Goal: Transaction & Acquisition: Purchase product/service

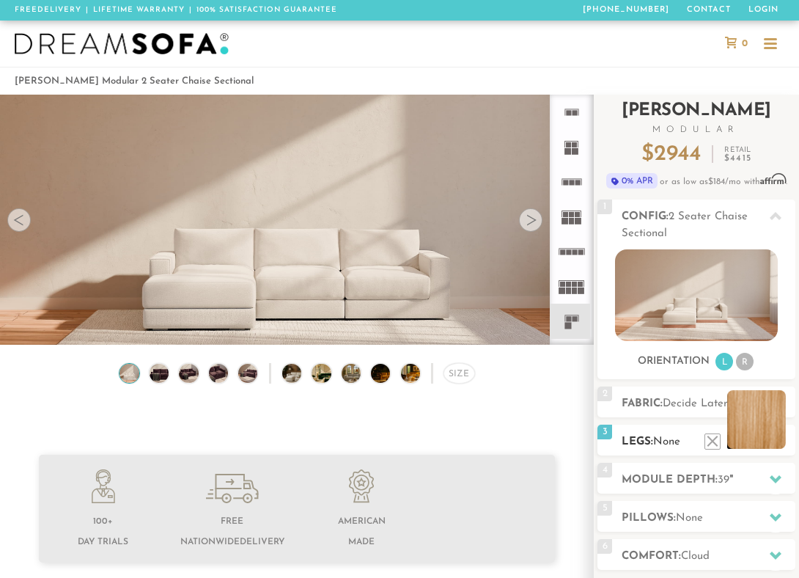
click at [778, 437] on li at bounding box center [757, 419] width 59 height 59
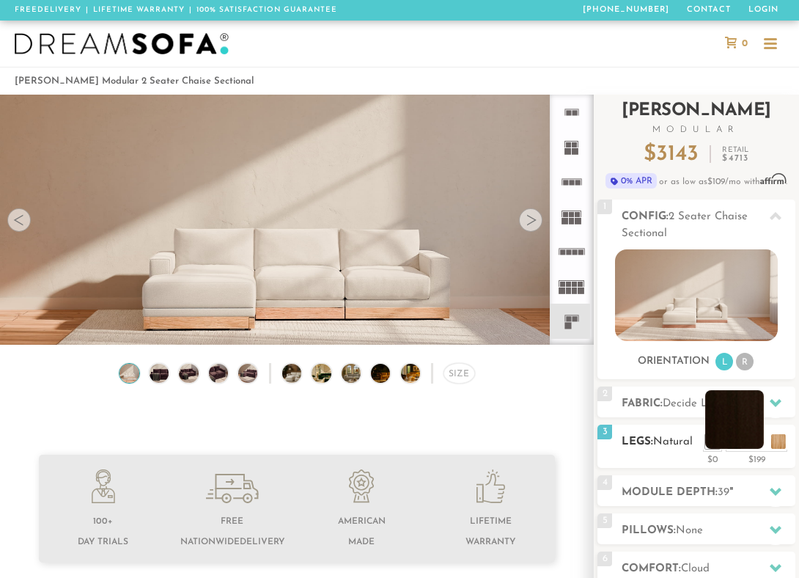
click at [750, 442] on li at bounding box center [735, 419] width 59 height 59
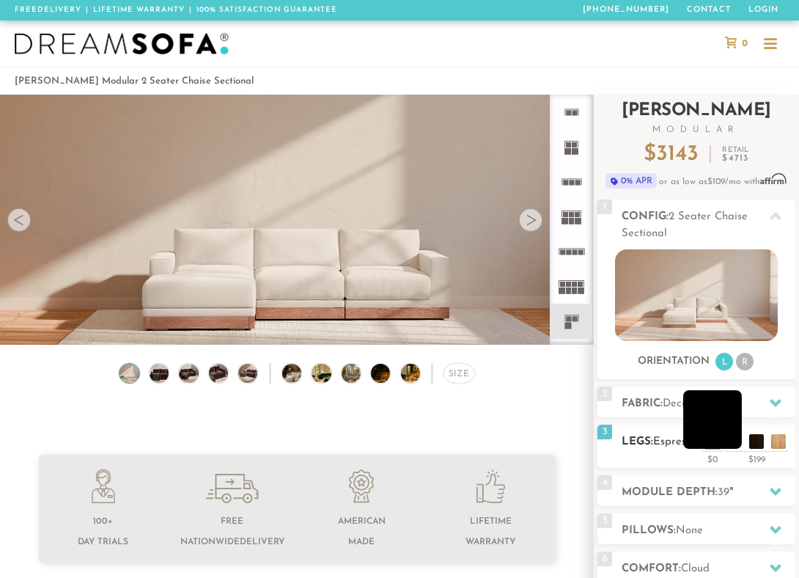
click at [733, 442] on li at bounding box center [713, 419] width 59 height 59
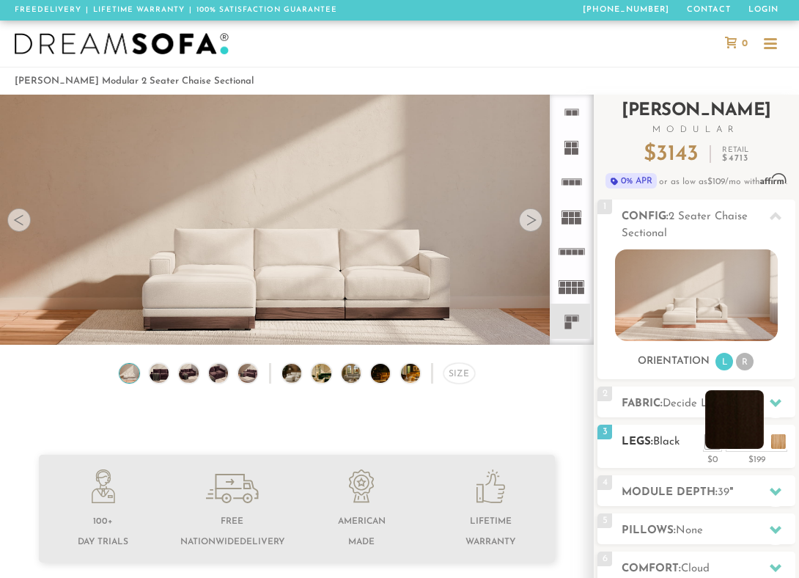
click at [753, 439] on li at bounding box center [735, 419] width 59 height 59
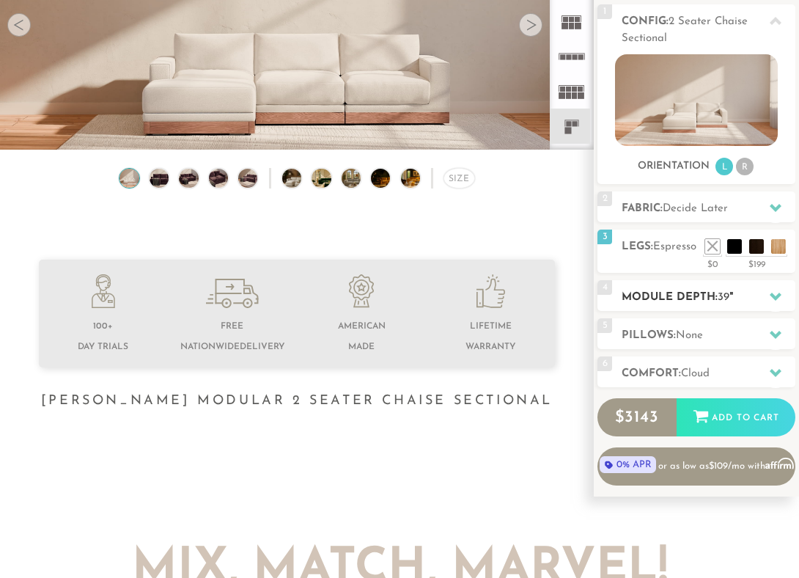
scroll to position [227, 0]
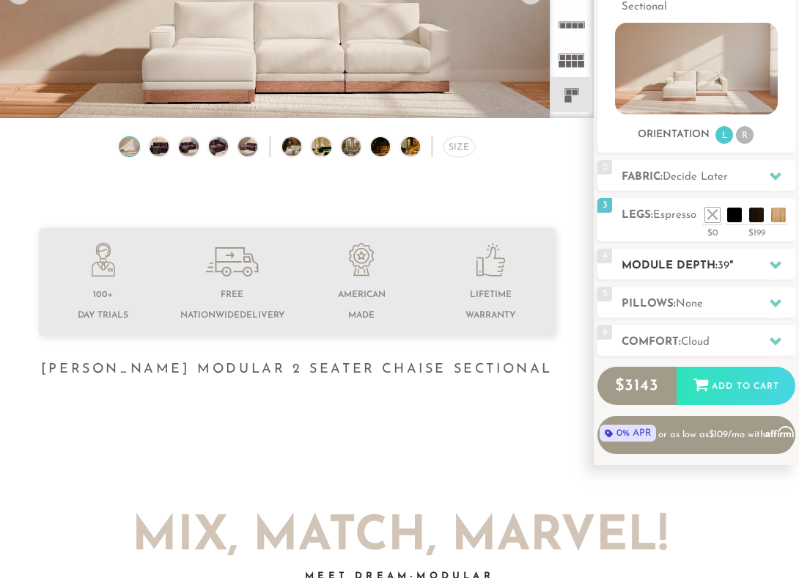
click at [720, 258] on h2 "Module Depth: 39 "" at bounding box center [709, 265] width 174 height 17
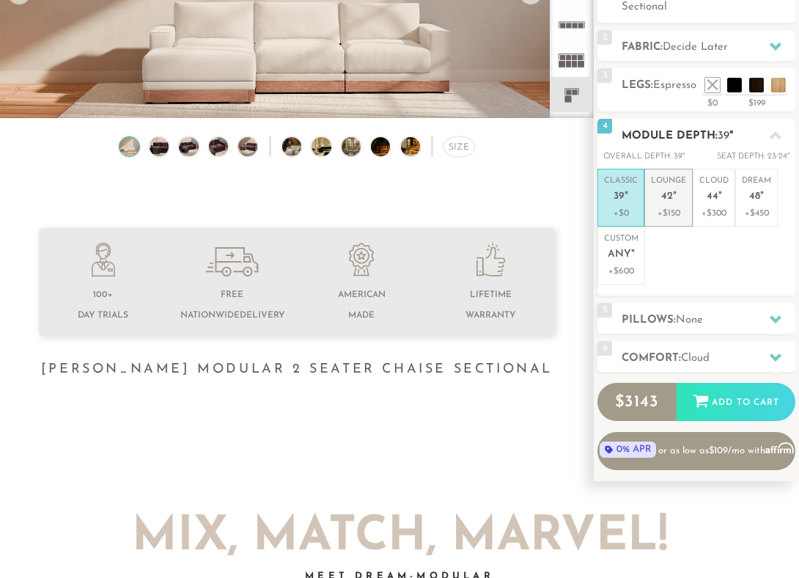
click at [675, 195] on em """ at bounding box center [675, 197] width 4 height 12
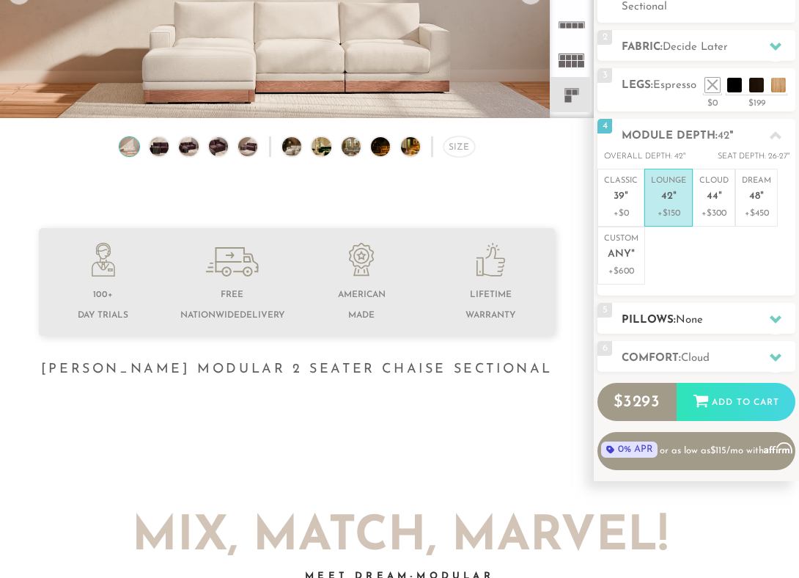
click at [684, 312] on h2 "Pillows: None" at bounding box center [709, 320] width 174 height 17
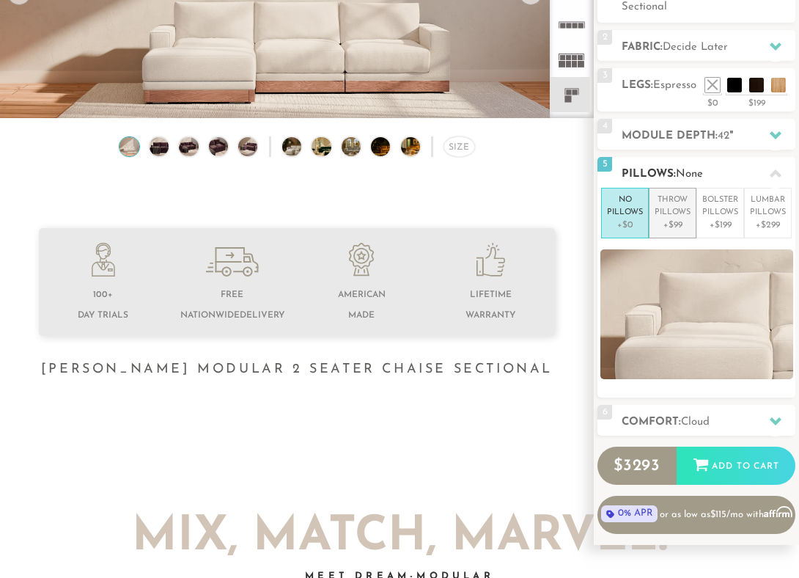
click at [673, 208] on p "Throw Pillows" at bounding box center [673, 206] width 36 height 24
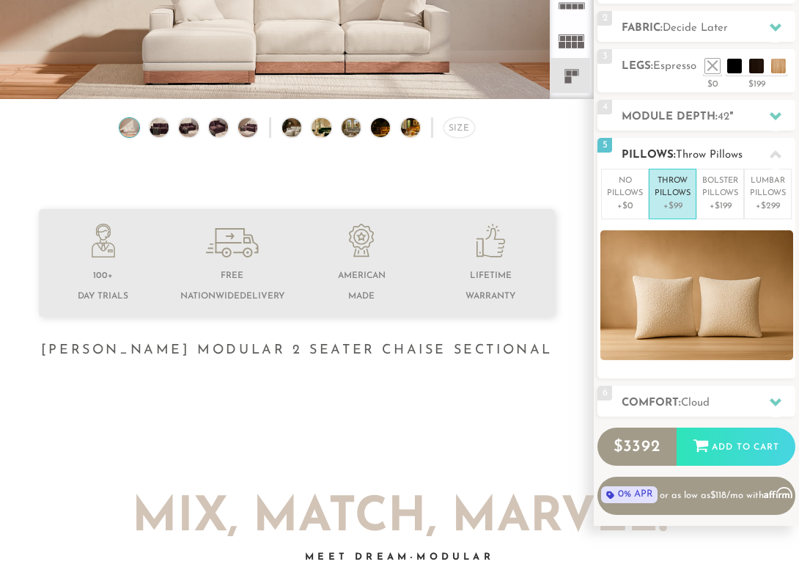
scroll to position [247, 0]
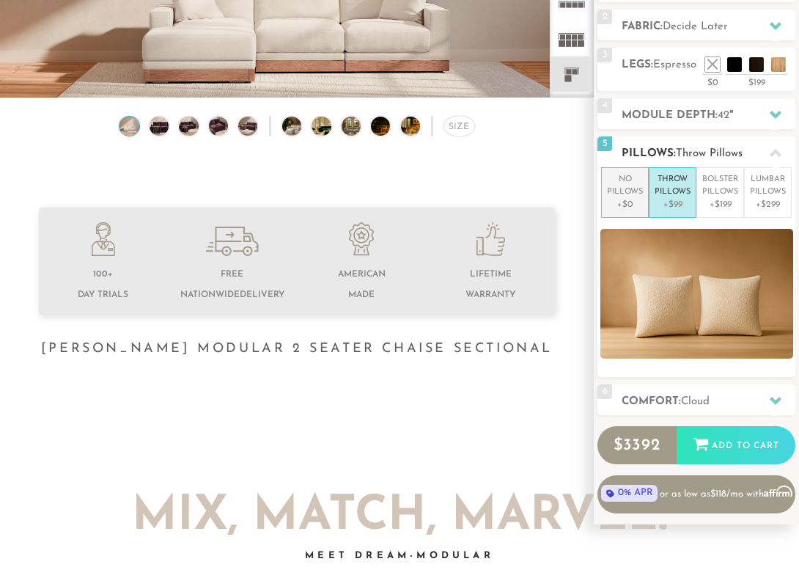
click at [632, 198] on p "+$0" at bounding box center [625, 204] width 36 height 13
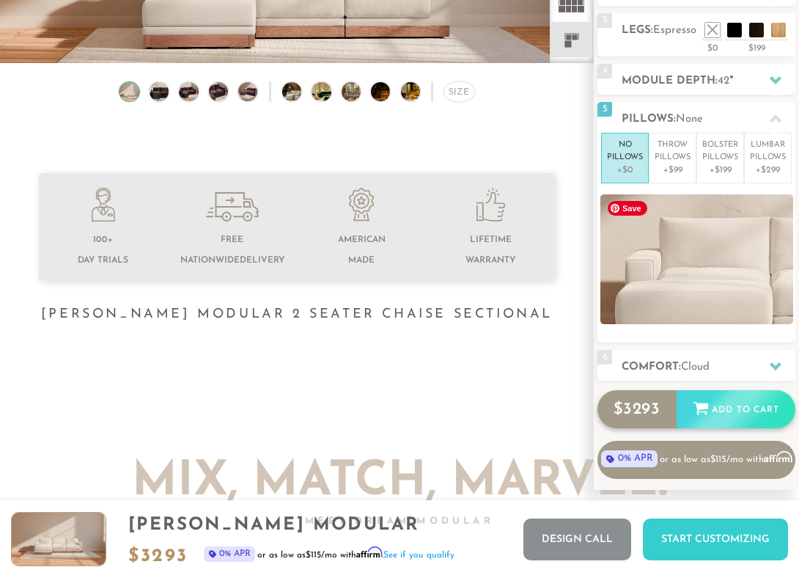
scroll to position [284, 0]
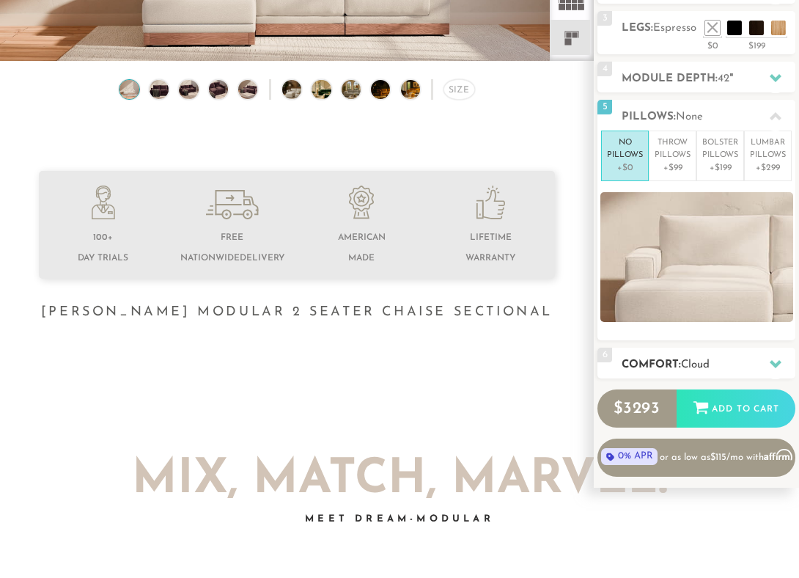
click at [700, 364] on span "Cloud" at bounding box center [695, 364] width 29 height 11
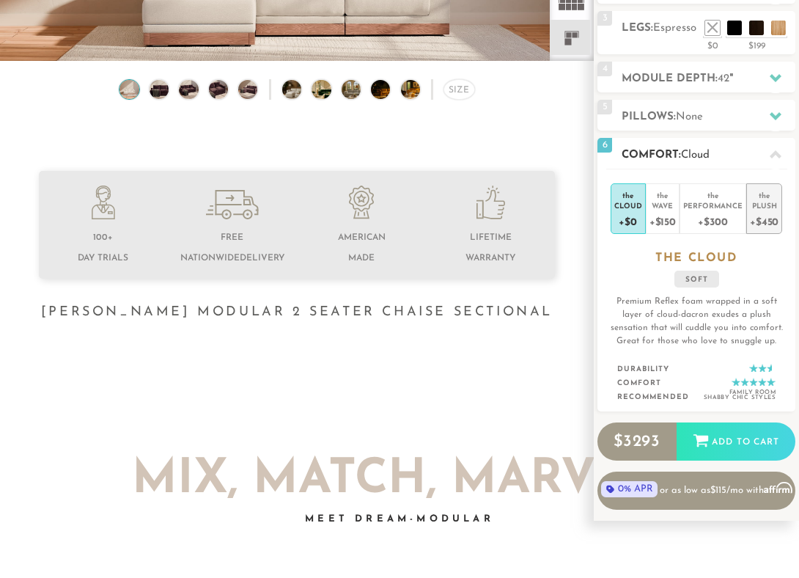
click at [767, 213] on div "+$450" at bounding box center [764, 221] width 29 height 21
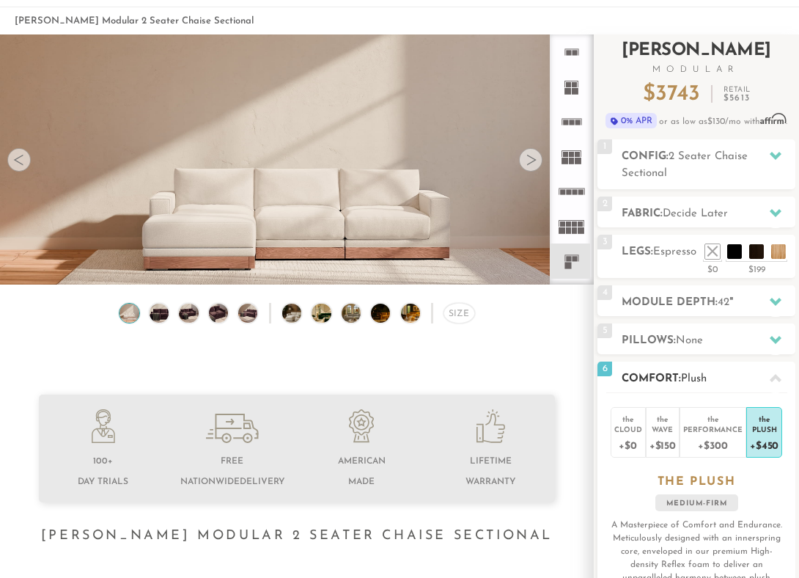
scroll to position [0, 0]
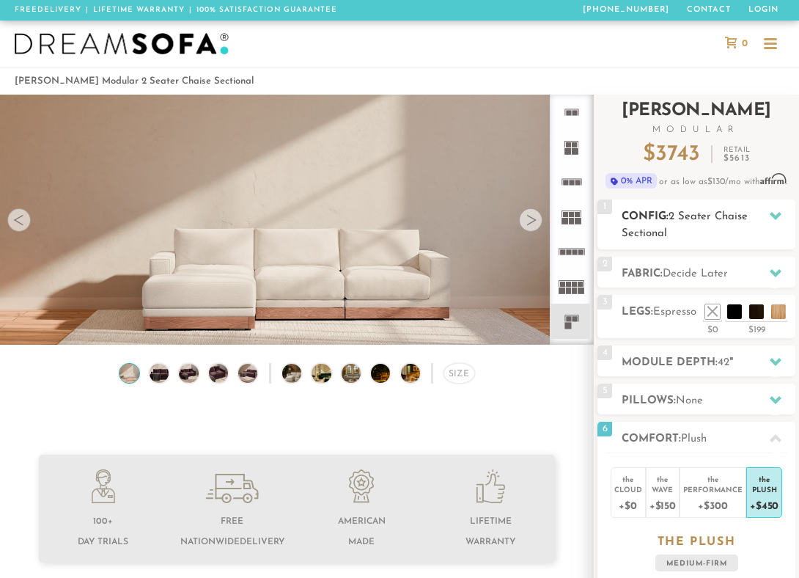
click at [729, 219] on span "2 Seater Chaise Sectional" at bounding box center [685, 225] width 126 height 28
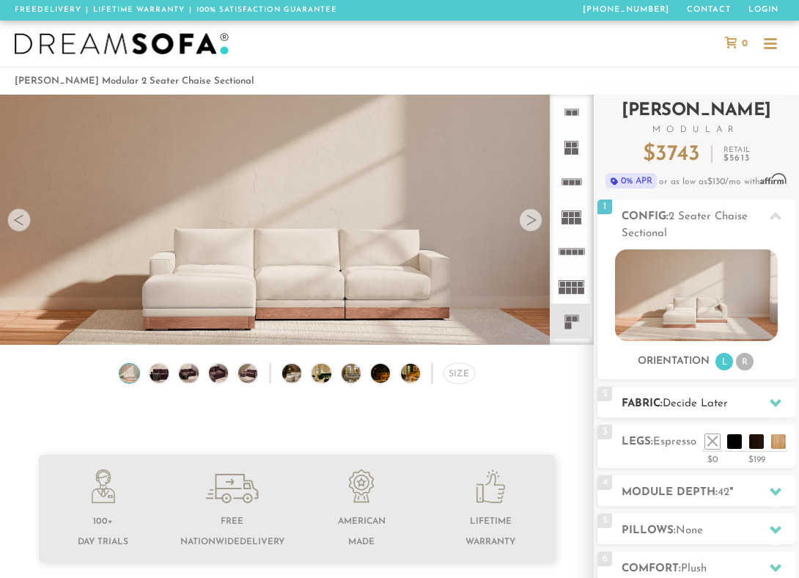
click at [681, 408] on span "Decide Later" at bounding box center [695, 403] width 65 height 11
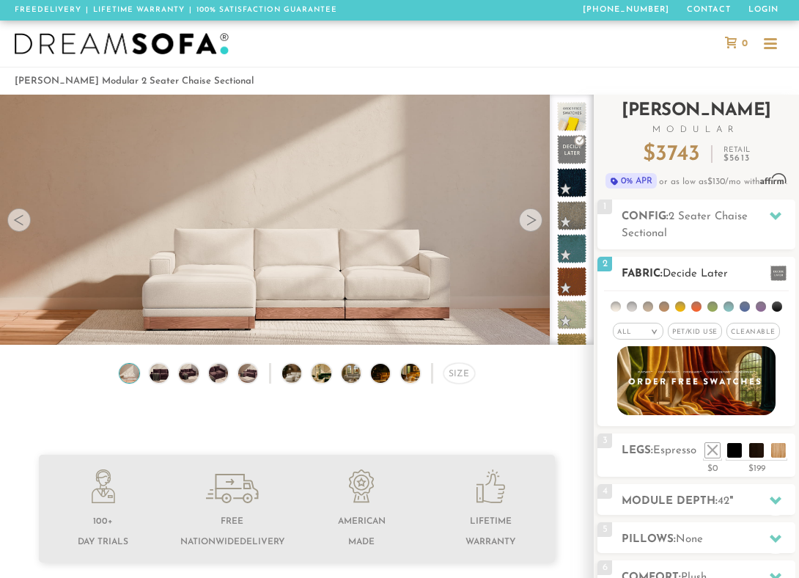
click at [678, 306] on li at bounding box center [681, 306] width 10 height 10
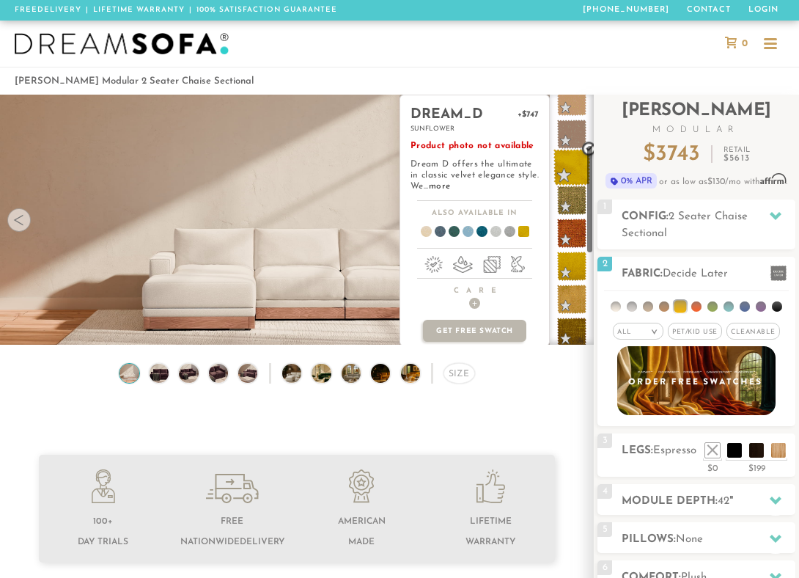
scroll to position [116, 0]
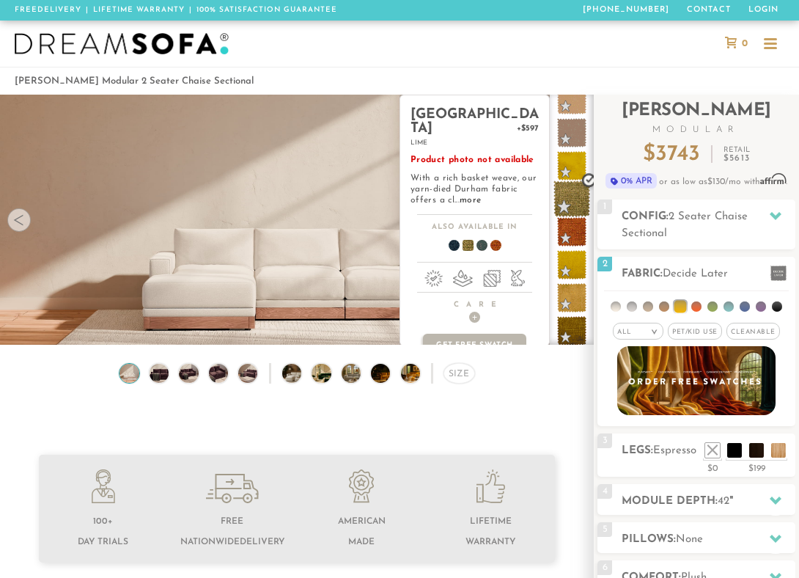
click at [571, 191] on span at bounding box center [572, 198] width 37 height 37
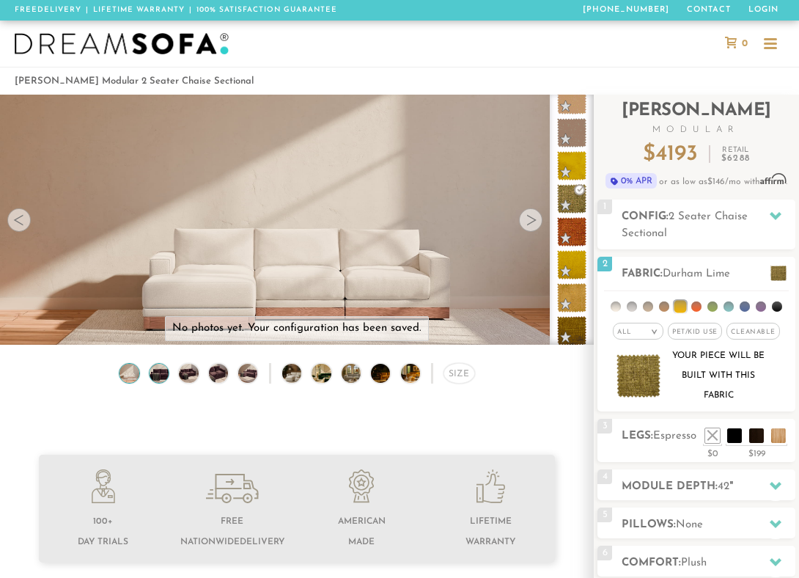
click at [154, 374] on img at bounding box center [158, 373] width 23 height 19
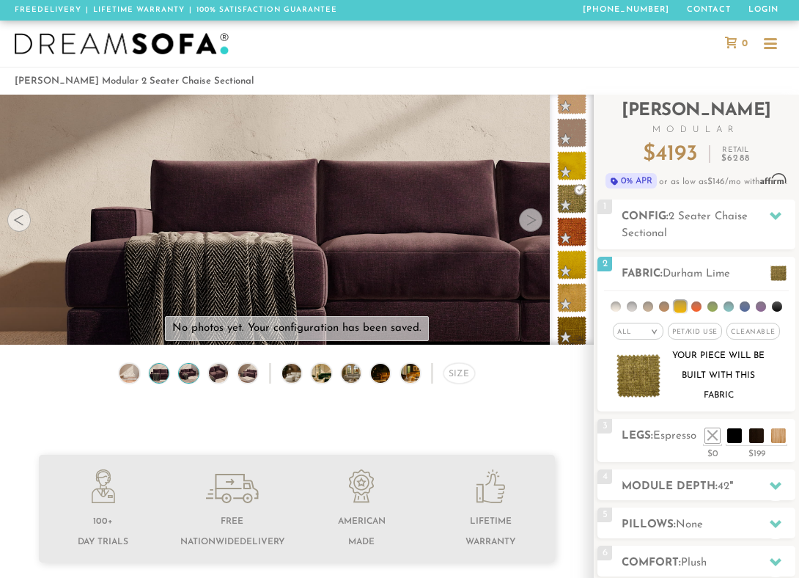
click at [192, 375] on img at bounding box center [188, 373] width 23 height 19
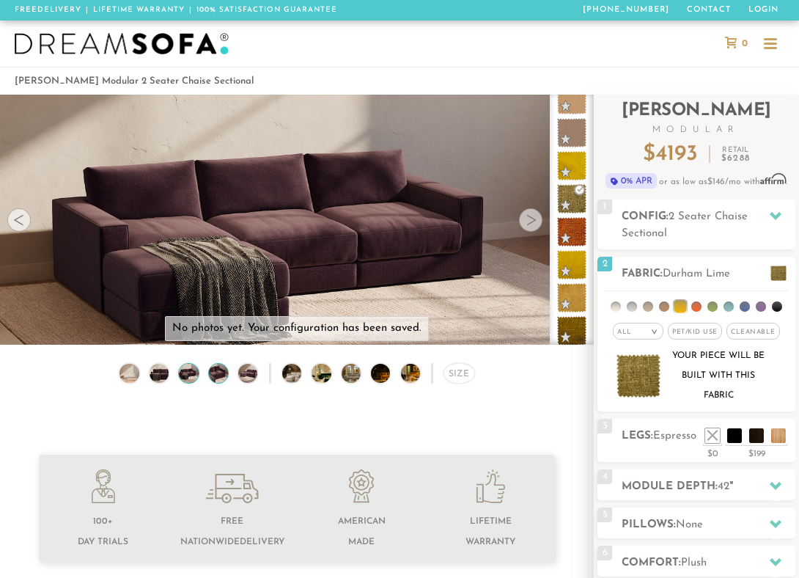
click at [222, 373] on img at bounding box center [218, 373] width 23 height 19
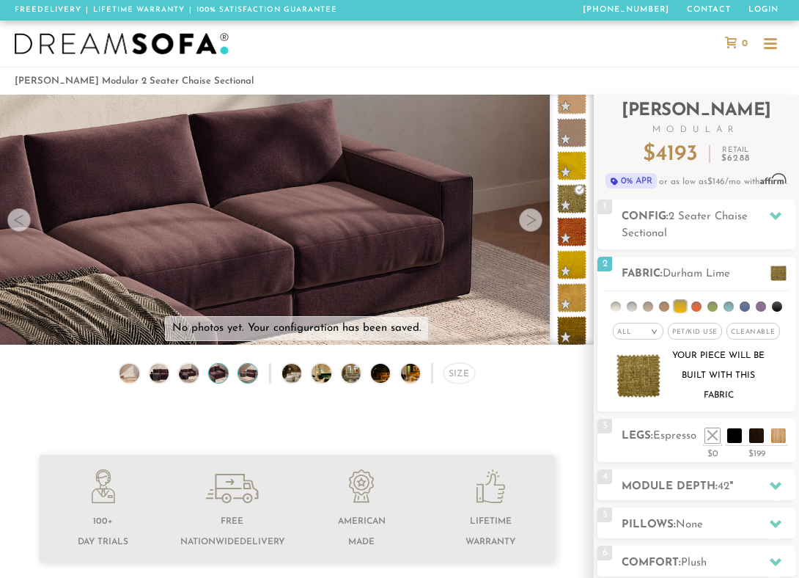
click at [247, 376] on img at bounding box center [248, 373] width 23 height 19
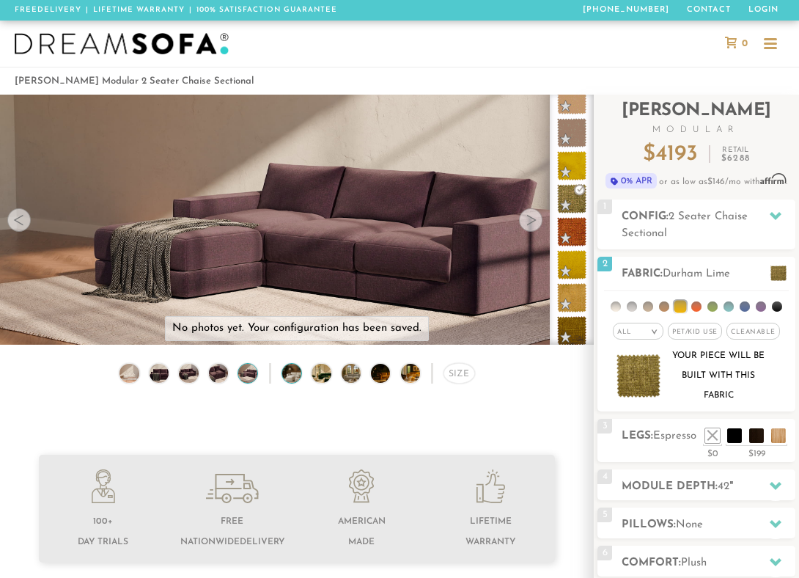
click at [296, 373] on img at bounding box center [299, 373] width 34 height 19
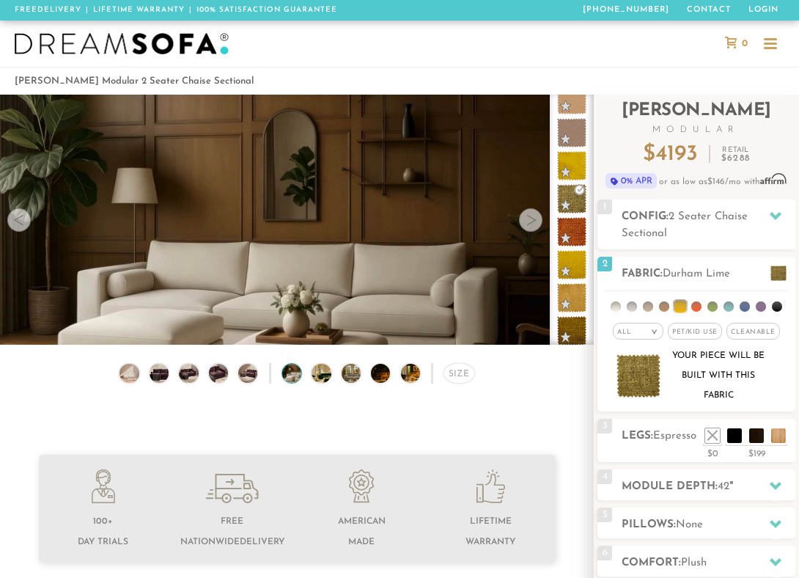
click at [335, 373] on div "Size" at bounding box center [297, 377] width 594 height 28
click at [351, 372] on img at bounding box center [359, 373] width 34 height 19
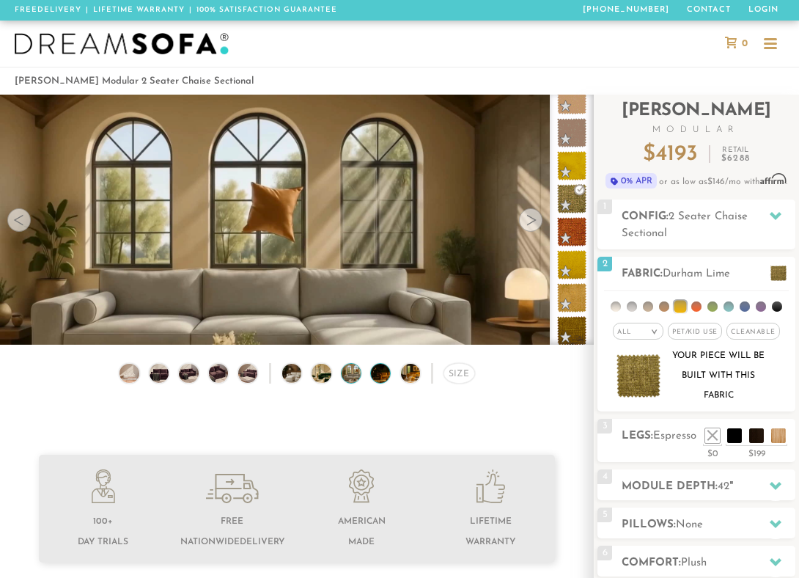
click at [383, 371] on img at bounding box center [388, 373] width 34 height 19
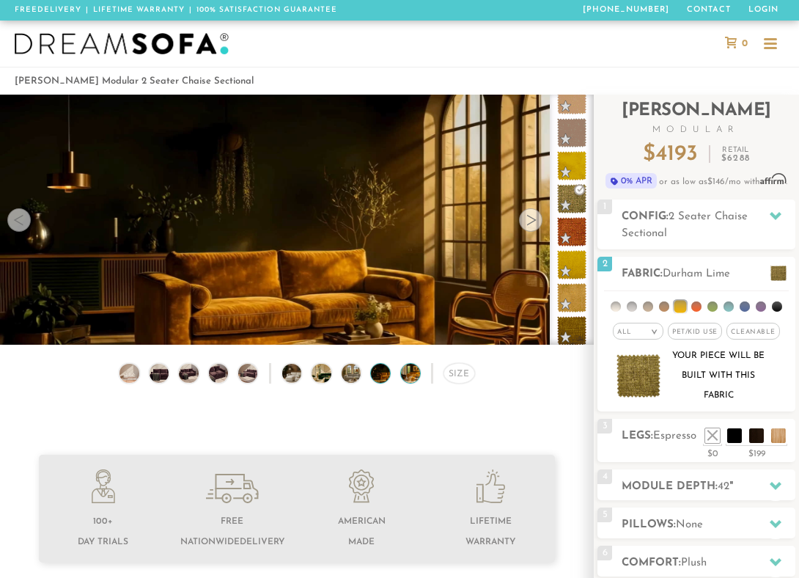
click at [409, 373] on img at bounding box center [418, 373] width 34 height 19
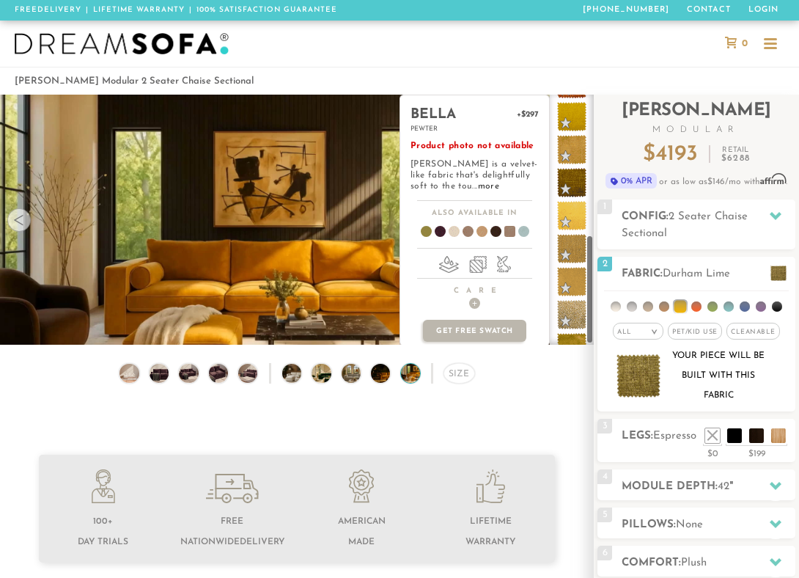
scroll to position [322, 0]
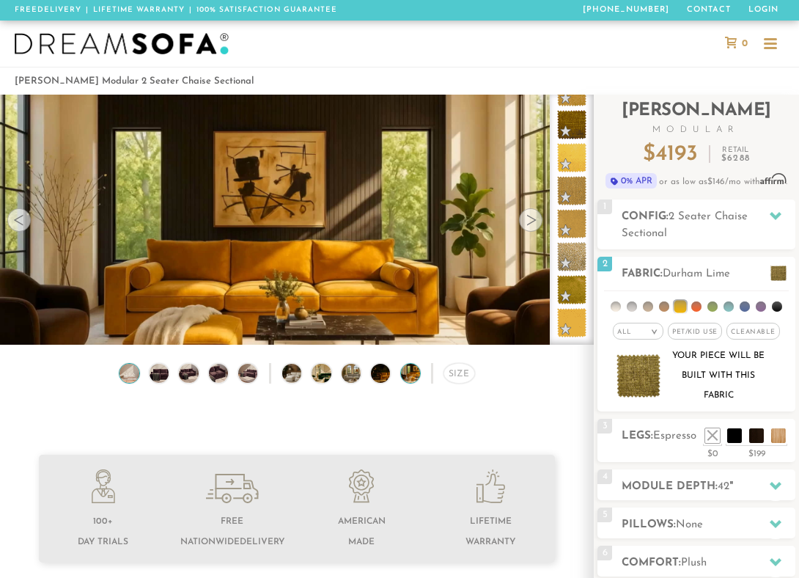
click at [127, 380] on img at bounding box center [129, 373] width 23 height 19
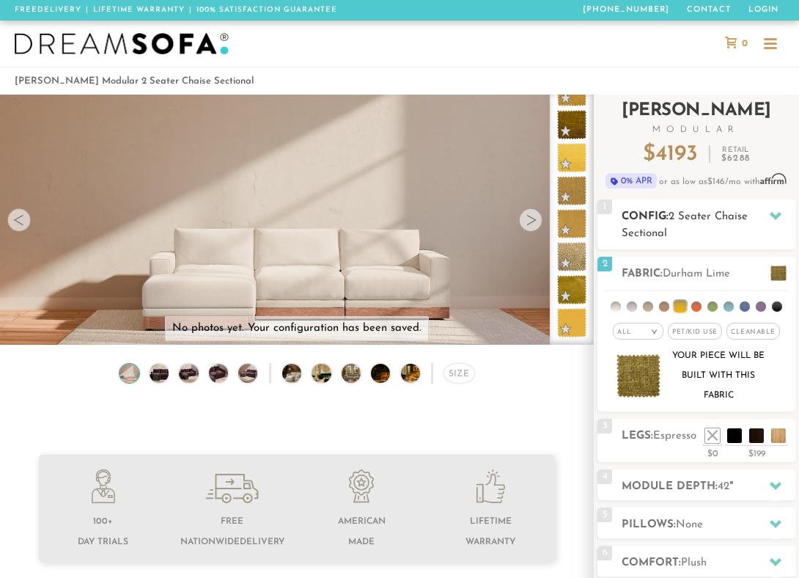
click at [725, 222] on h2 "Config: 2 Seater Chaise Sectional" at bounding box center [709, 225] width 174 height 34
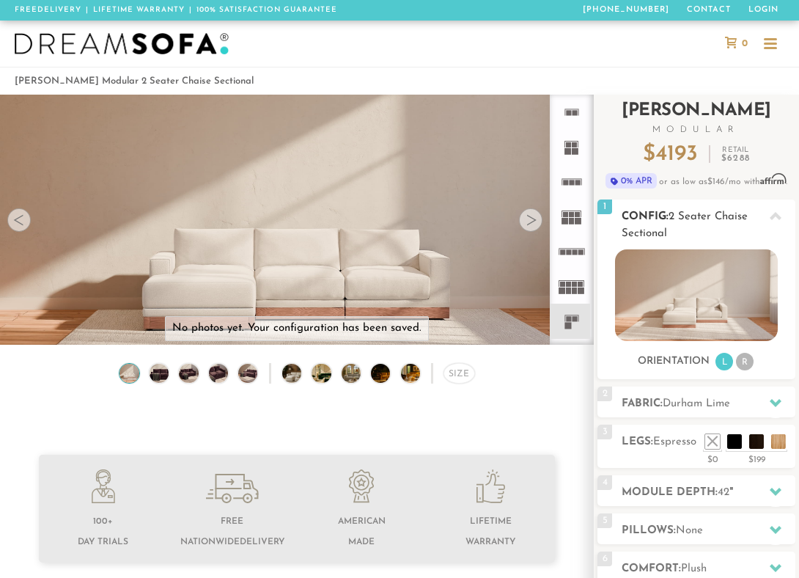
click at [745, 359] on li "R" at bounding box center [745, 362] width 18 height 18
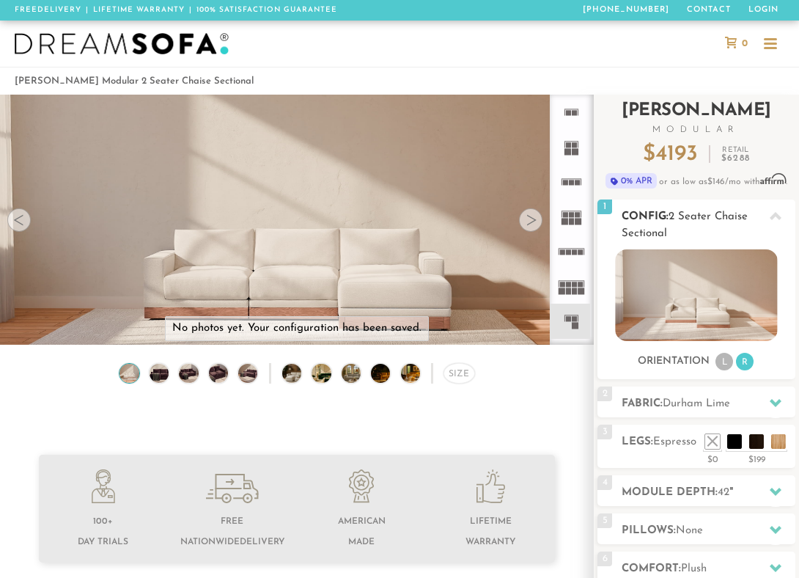
click at [719, 366] on li "L" at bounding box center [725, 362] width 18 height 18
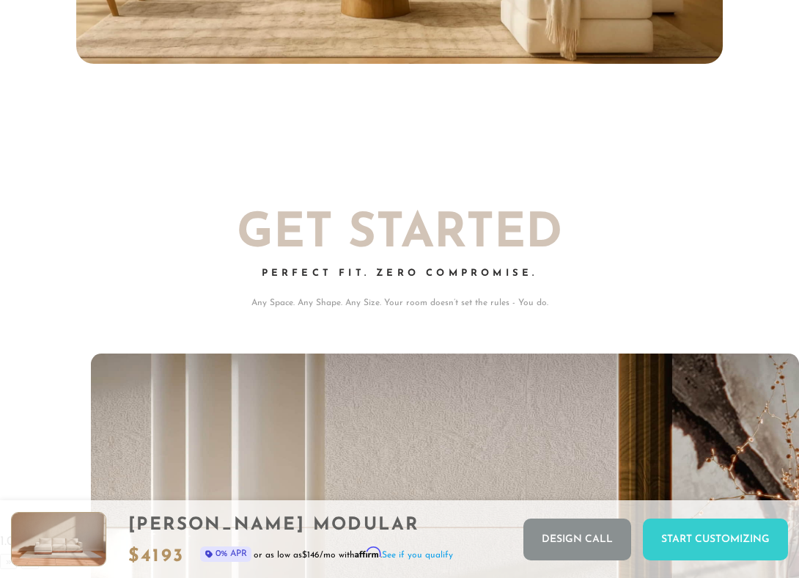
scroll to position [14669, 799]
